Goal: Find specific page/section

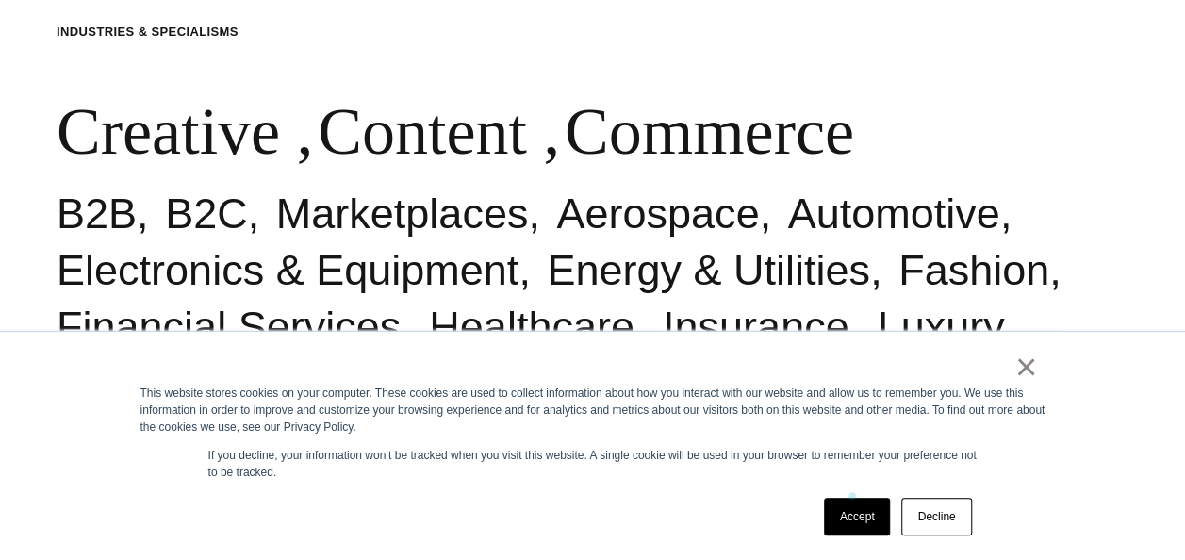
scroll to position [596, 0]
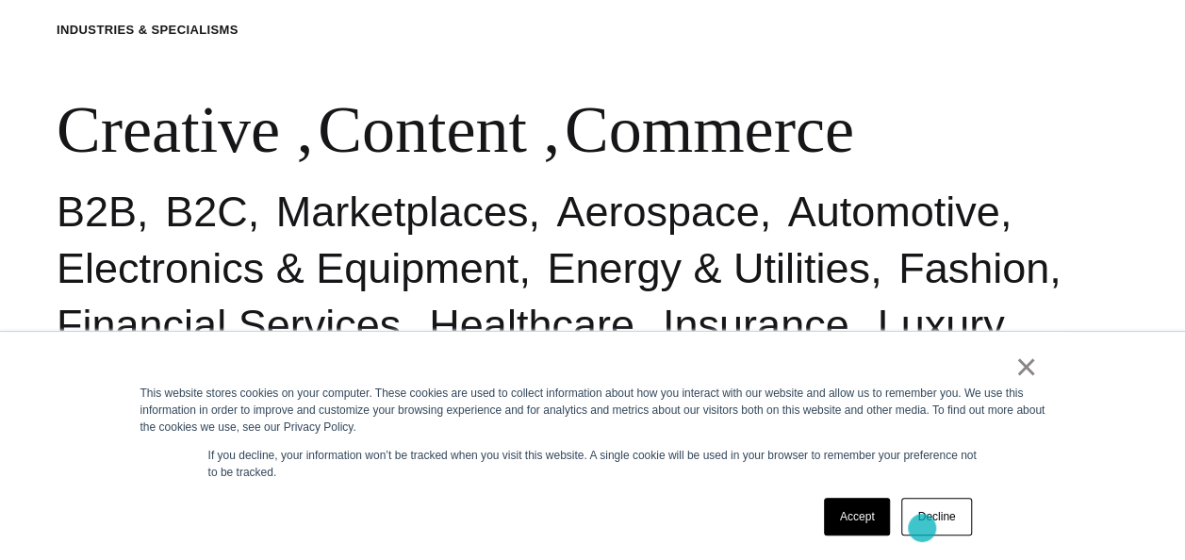
click at [922, 528] on link "Decline" at bounding box center [936, 517] width 70 height 38
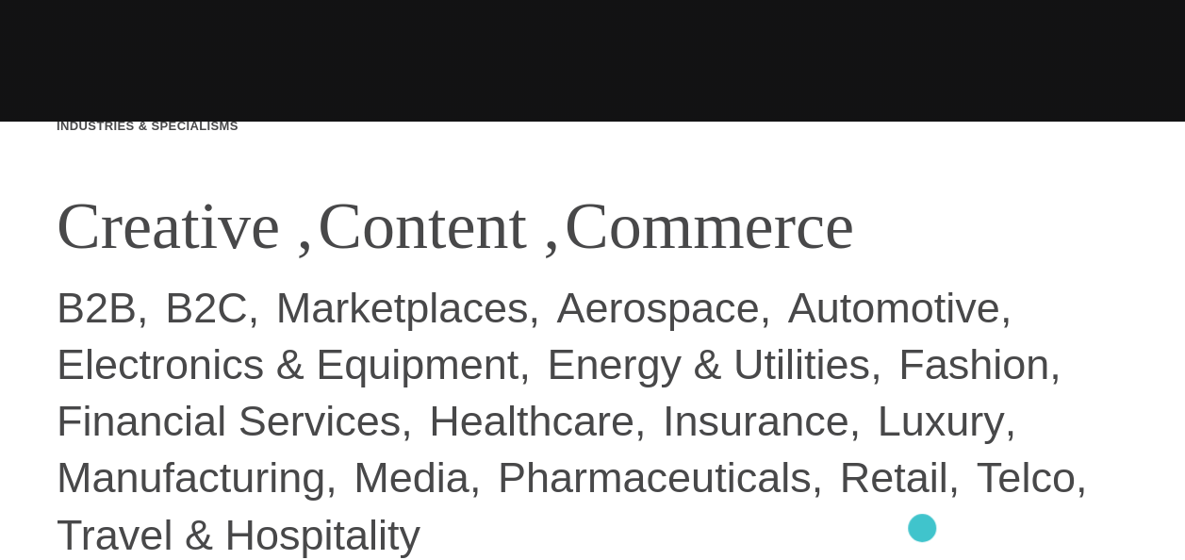
scroll to position [0, 0]
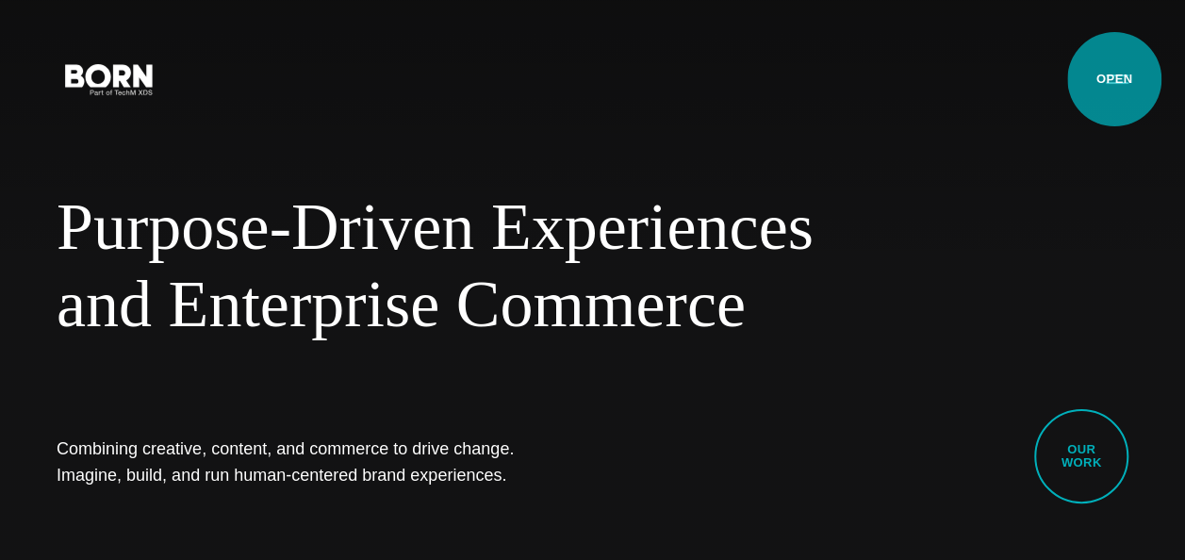
click at [1114, 79] on button "Primary Menu" at bounding box center [1116, 78] width 45 height 40
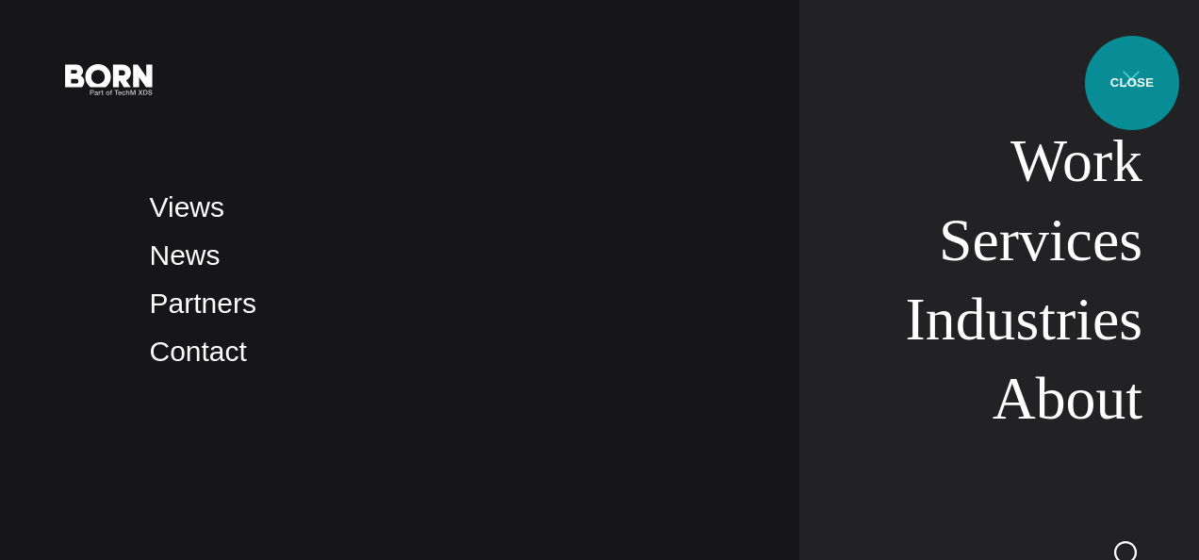
click at [1132, 83] on button "Primary Menu" at bounding box center [1130, 78] width 45 height 40
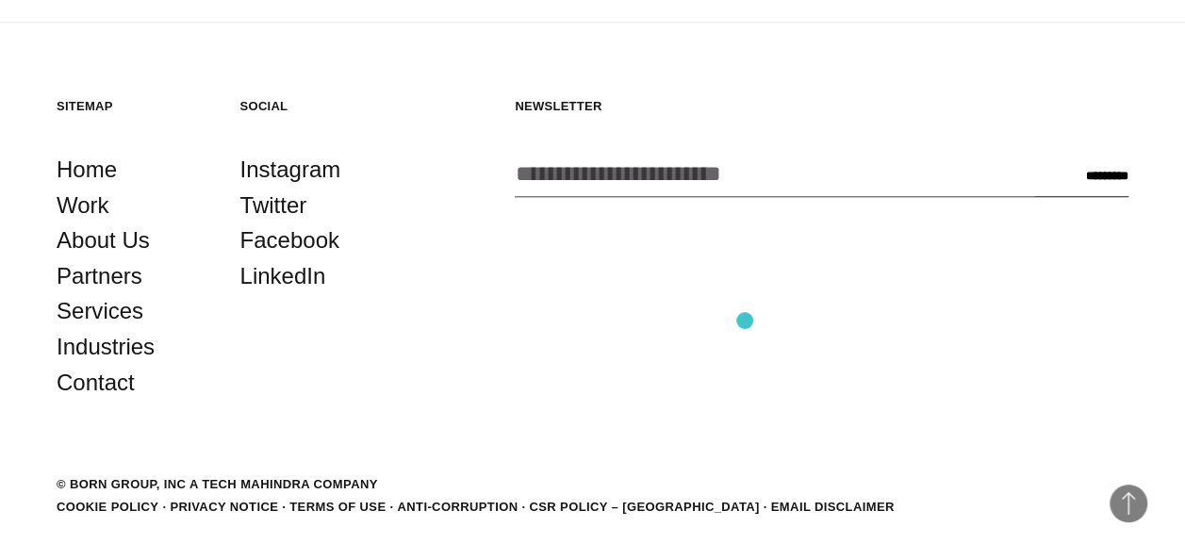
scroll to position [4252, 0]
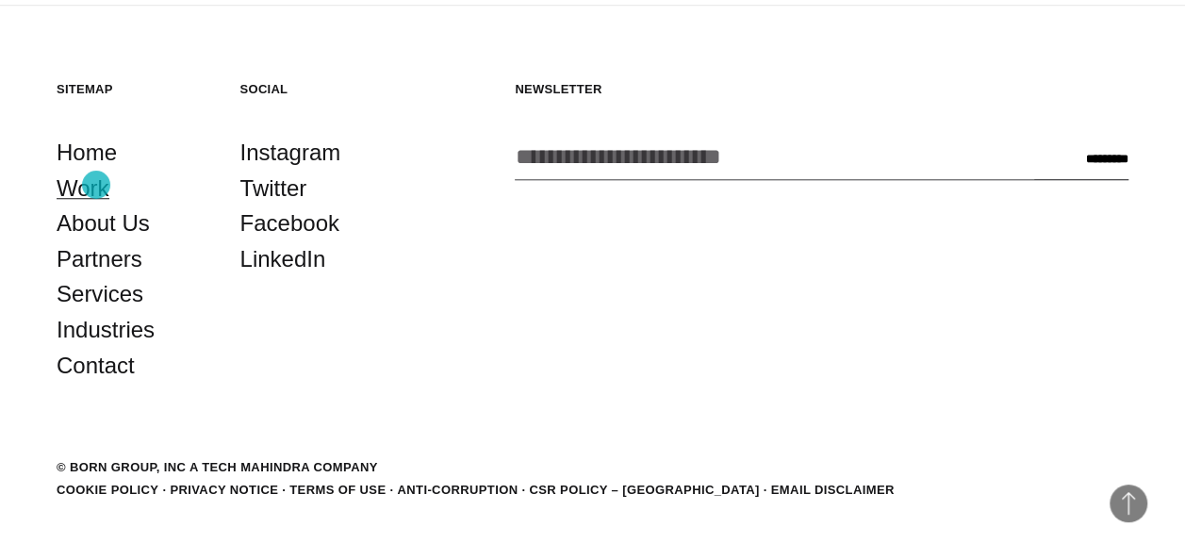
click at [96, 185] on link "Work" at bounding box center [83, 189] width 53 height 36
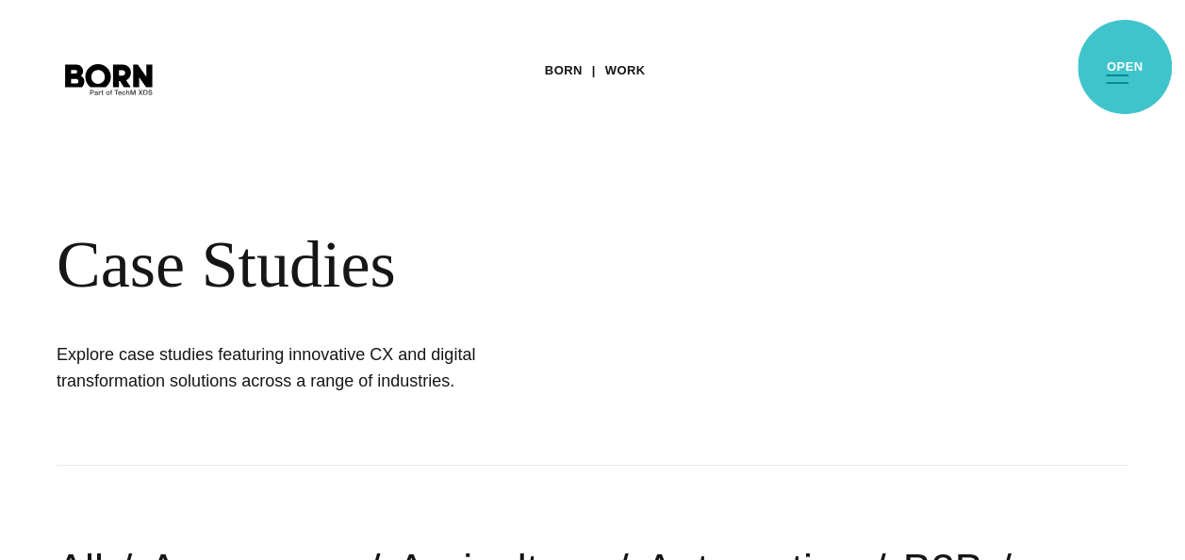
click at [1124, 67] on button "Primary Menu" at bounding box center [1116, 78] width 45 height 40
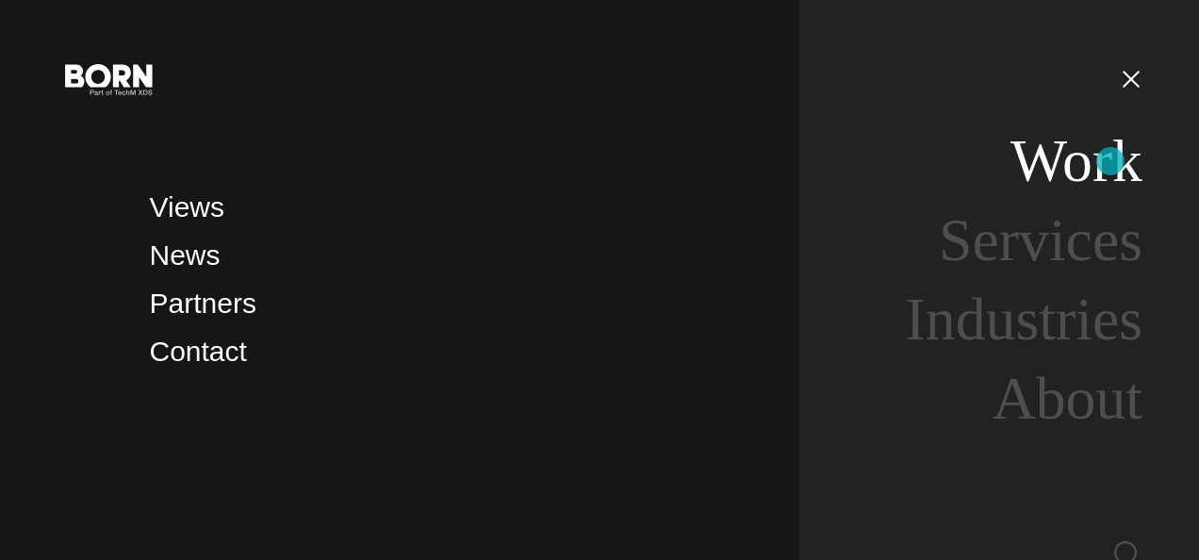
click at [1110, 161] on link "Work" at bounding box center [1076, 160] width 132 height 67
